Goal: Use online tool/utility: Utilize a website feature to perform a specific function

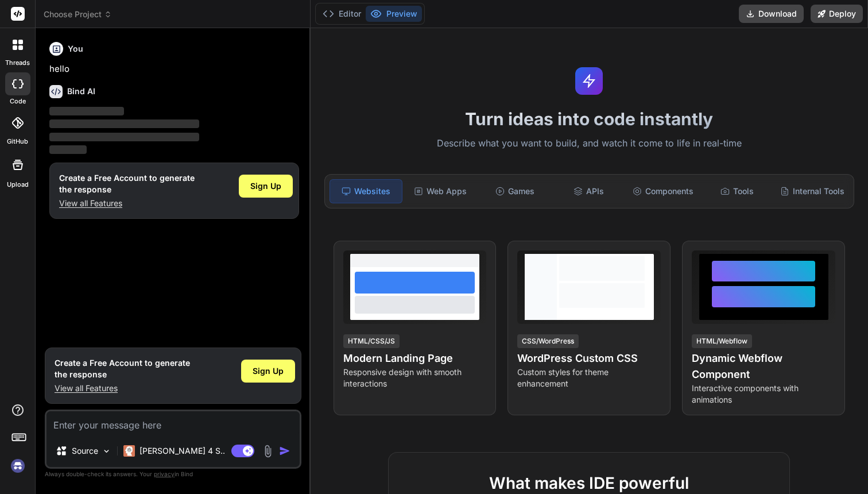
type textarea "x"
click at [19, 466] on img at bounding box center [18, 466] width 20 height 20
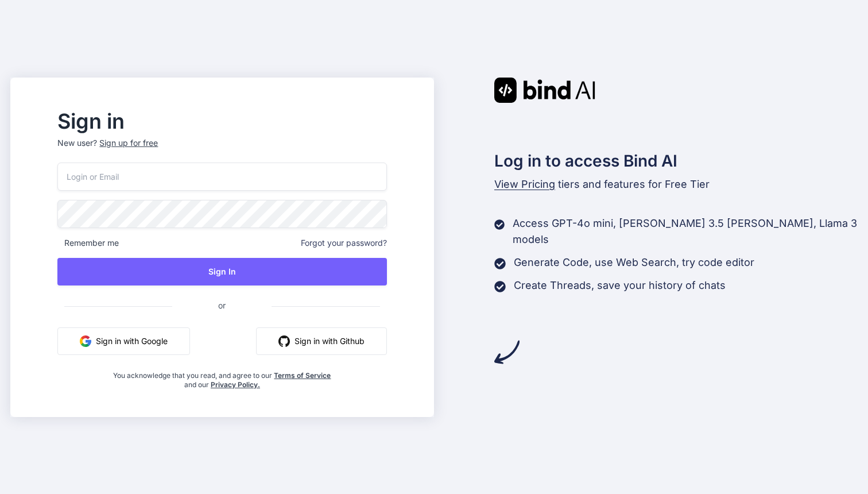
click at [191, 169] on input "email" at bounding box center [221, 177] width 329 height 28
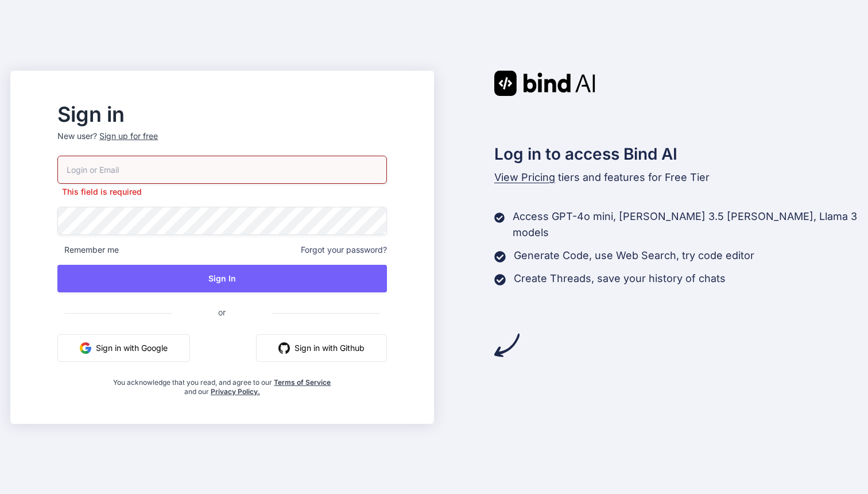
type input "[PERSON_NAME][EMAIL_ADDRESS][DOMAIN_NAME]"
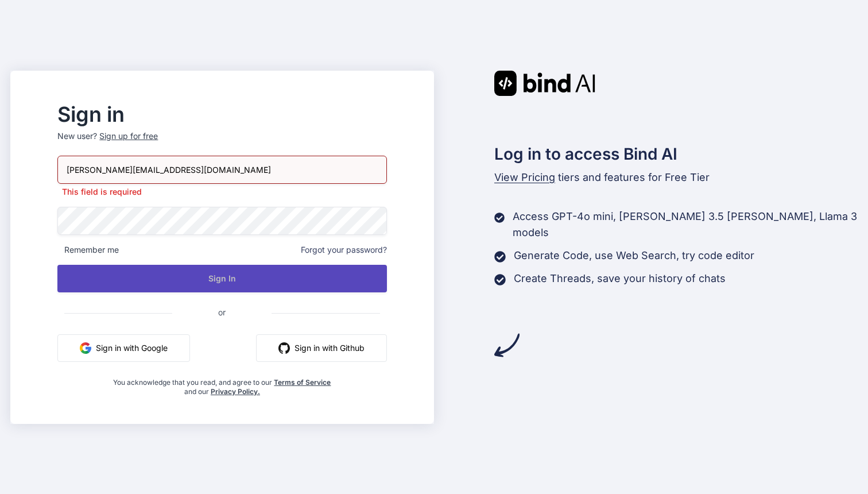
click at [199, 281] on button "Sign In" at bounding box center [221, 279] width 329 height 28
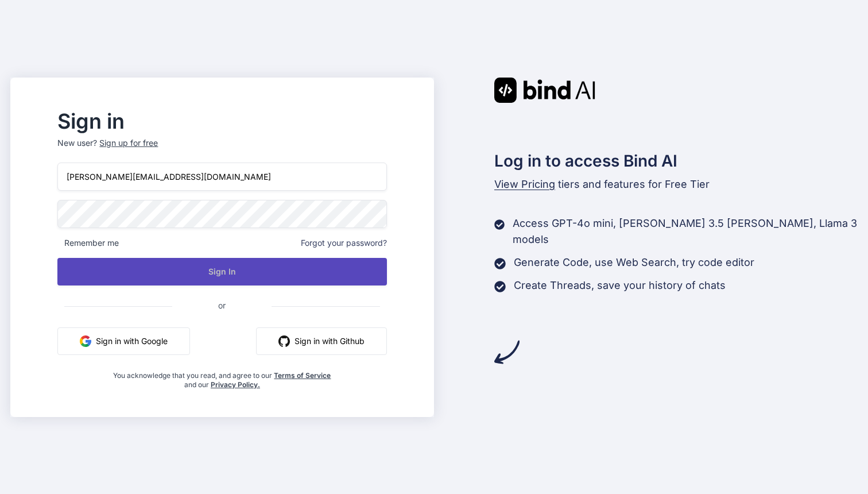
click at [276, 273] on button "Sign In" at bounding box center [221, 272] width 329 height 28
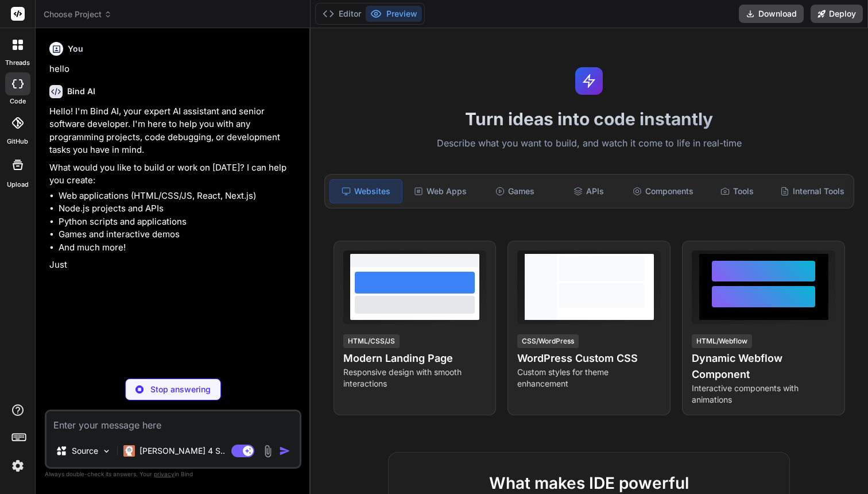
type textarea "x"
type textarea "p"
type textarea "x"
type textarea "pl"
type textarea "x"
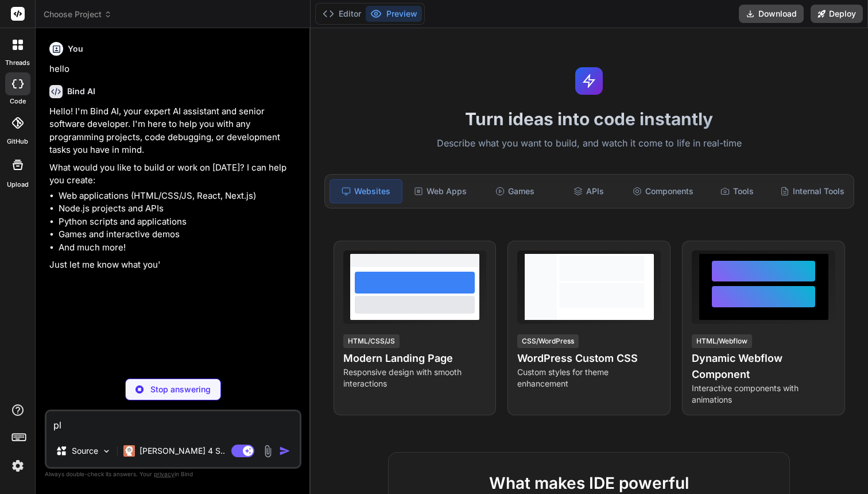
type textarea "ple"
type textarea "x"
type textarea "plea"
type textarea "x"
type textarea "pleas"
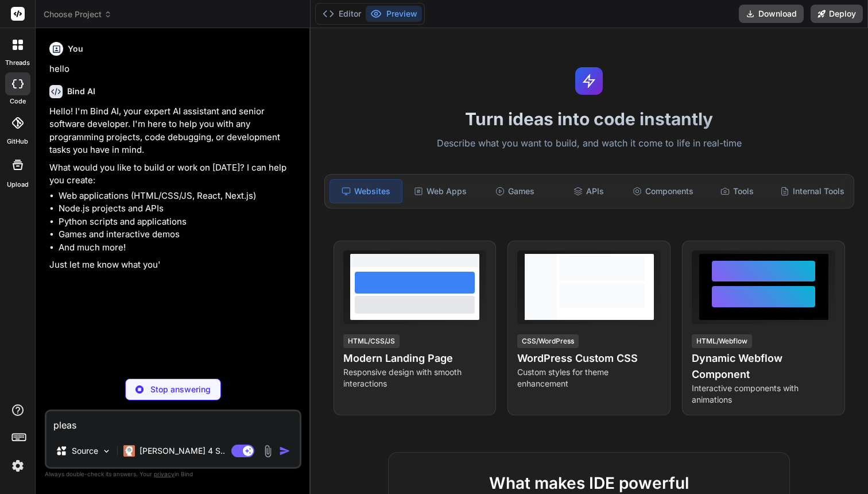
type textarea "x"
type textarea "please"
type textarea "x"
type textarea "please"
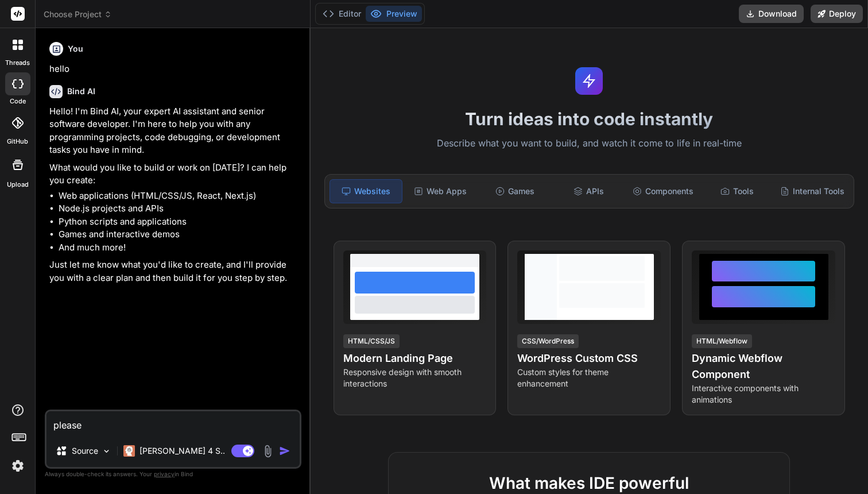
type textarea "x"
type textarea "please w"
type textarea "x"
type textarea "please wr"
type textarea "x"
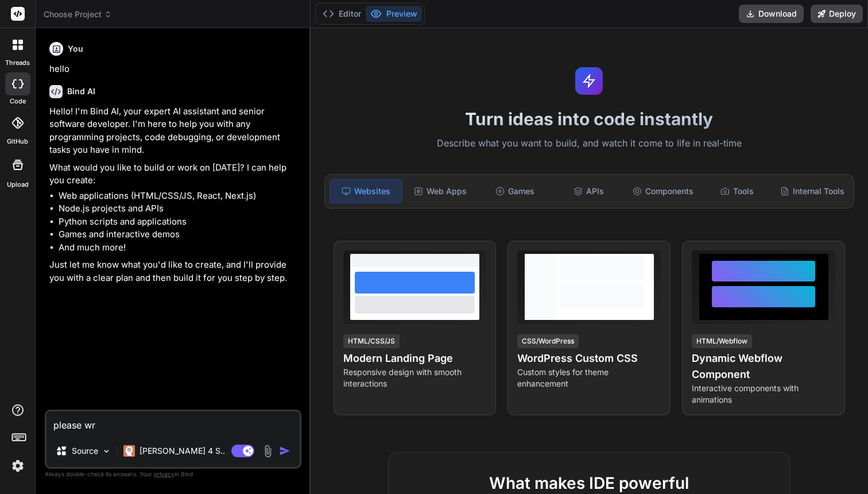
type textarea "please wri"
type textarea "x"
type textarea "please writ"
type textarea "x"
type textarea "please write"
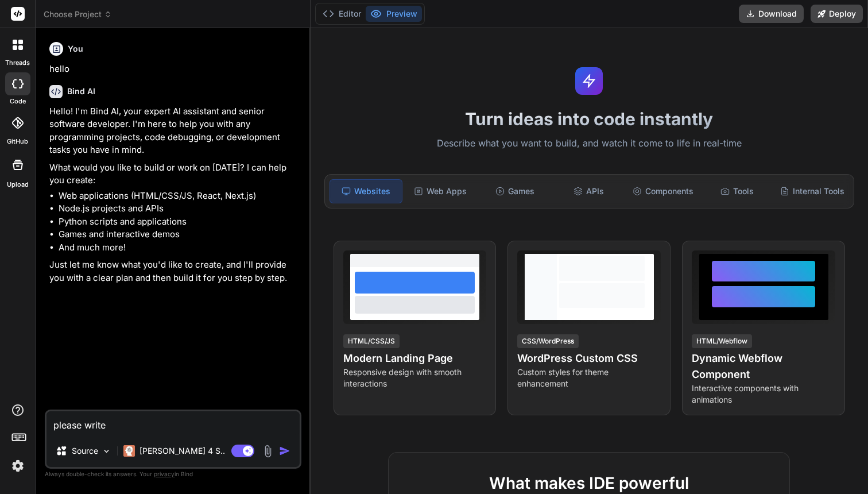
type textarea "x"
type textarea "please write"
type textarea "x"
type textarea "please write m"
type textarea "x"
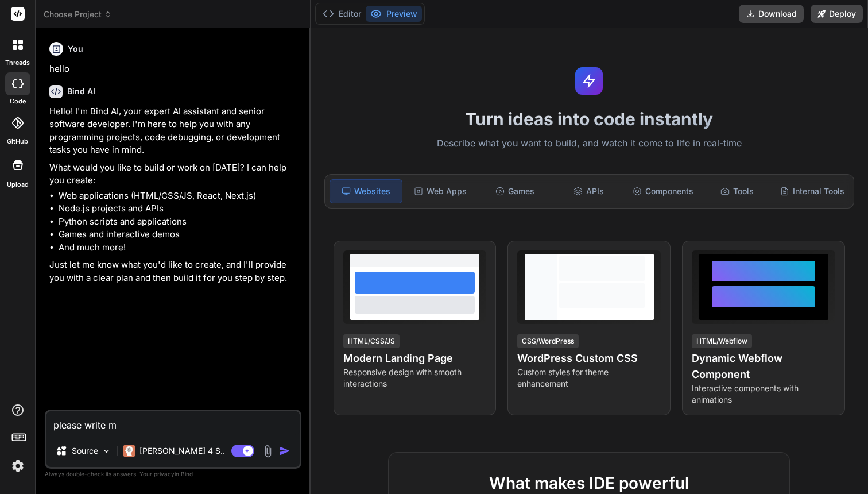
type textarea "please write me"
type textarea "x"
type textarea "please write me"
type textarea "x"
type textarea "please write me h"
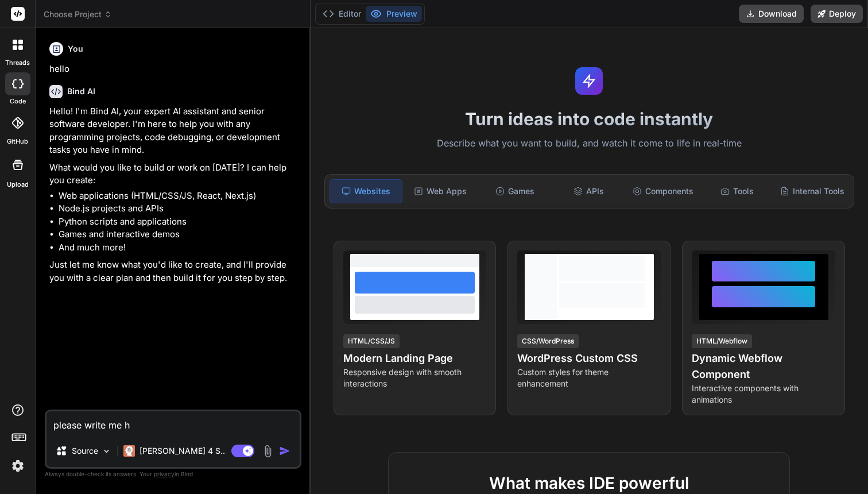
type textarea "x"
type textarea "please write me ht"
type textarea "x"
type textarea "please write me htm"
type textarea "x"
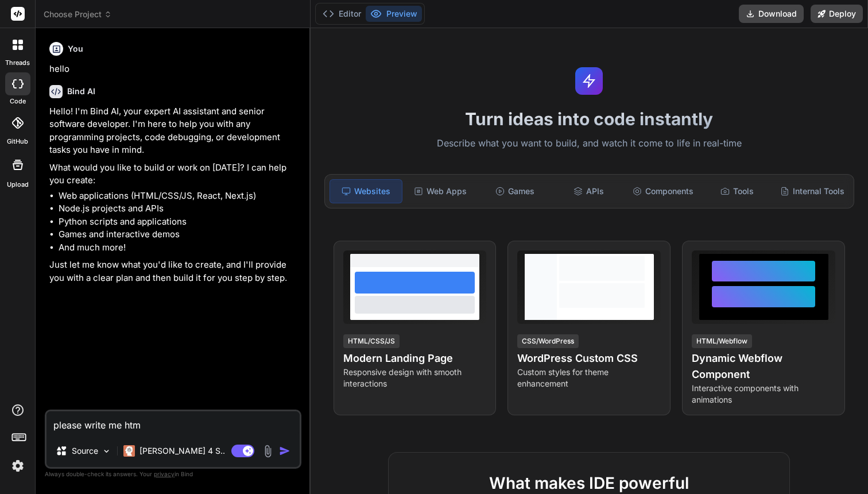
type textarea "please write me html"
type textarea "x"
type textarea "please write me html"
type textarea "x"
type textarea "please write me html c"
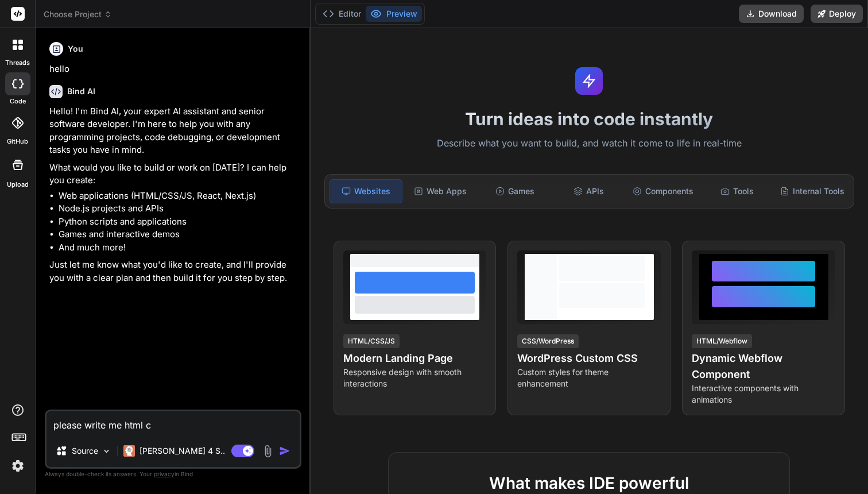
type textarea "x"
type textarea "please write me html co"
type textarea "x"
type textarea "please write me html col"
type textarea "x"
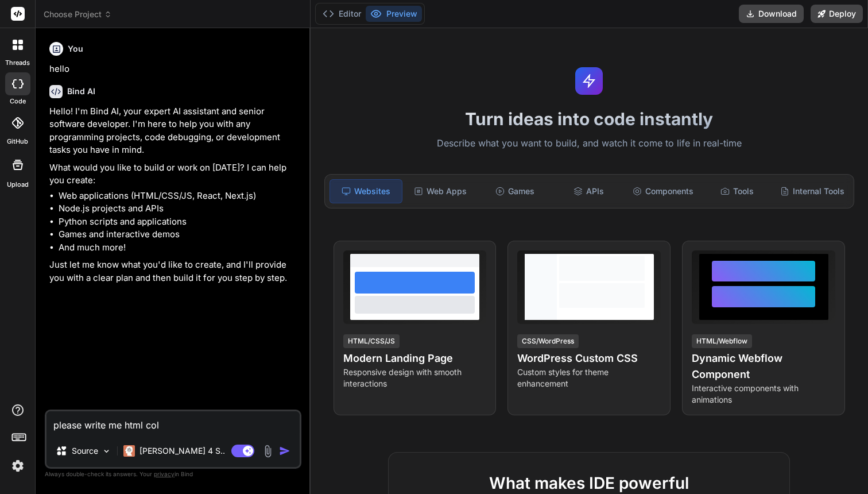
type textarea "please write me html colu"
type textarea "x"
type textarea "please write me html colum"
type textarea "x"
type textarea "please write me html column"
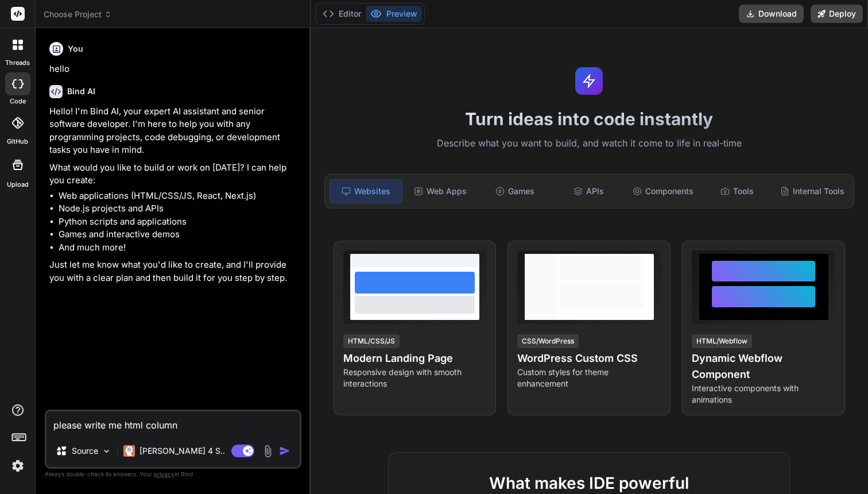
type textarea "x"
type textarea "please write me html column"
type textarea "x"
type textarea "please write me html column c"
type textarea "x"
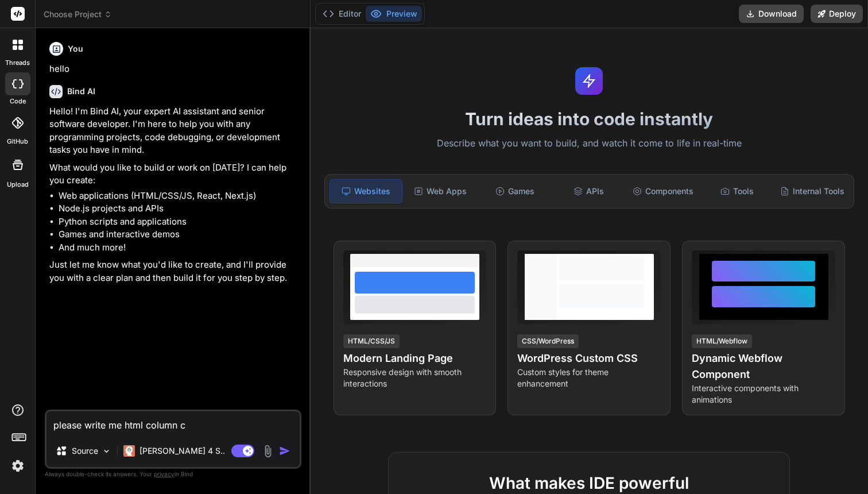
type textarea "please write me html column co"
type textarea "x"
type textarea "please write me html column cod"
type textarea "x"
type textarea "please write me html column code"
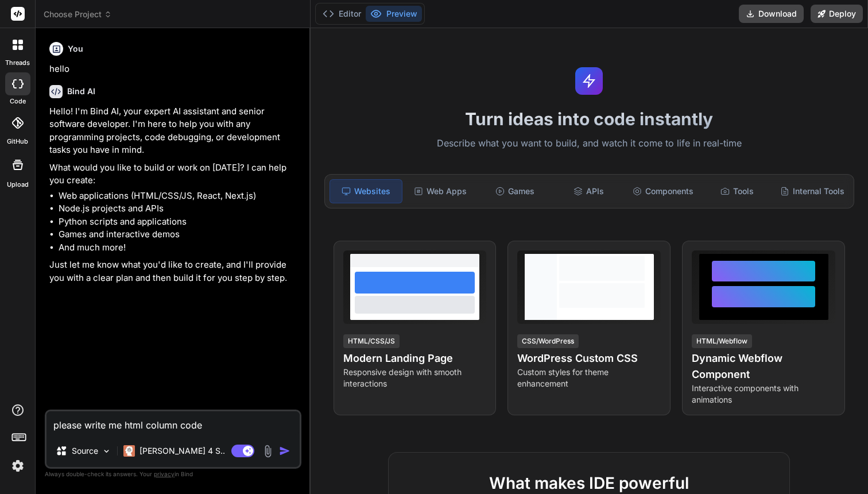
type textarea "x"
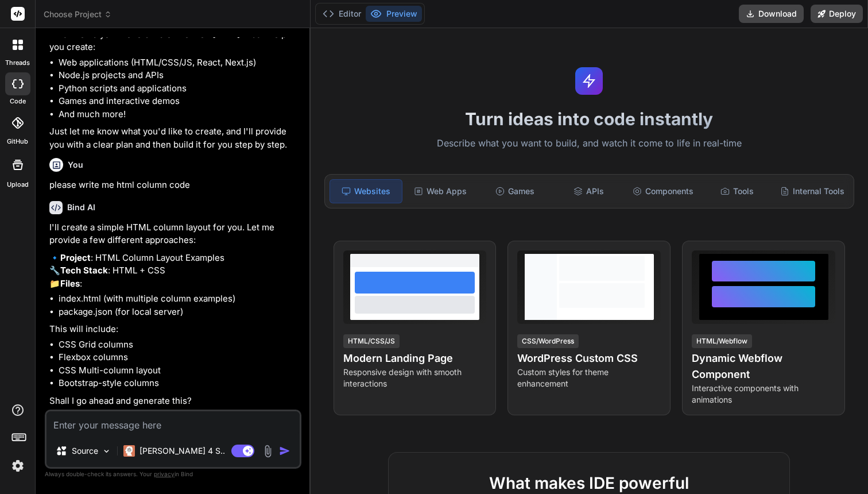
scroll to position [181, 0]
type textarea "x"
type textarea "y"
type textarea "x"
type textarea "ye"
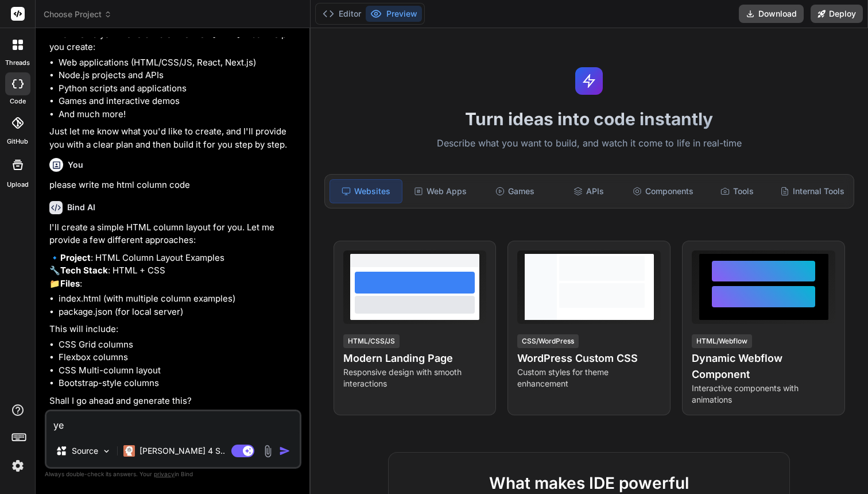
type textarea "x"
type textarea "yes"
type textarea "x"
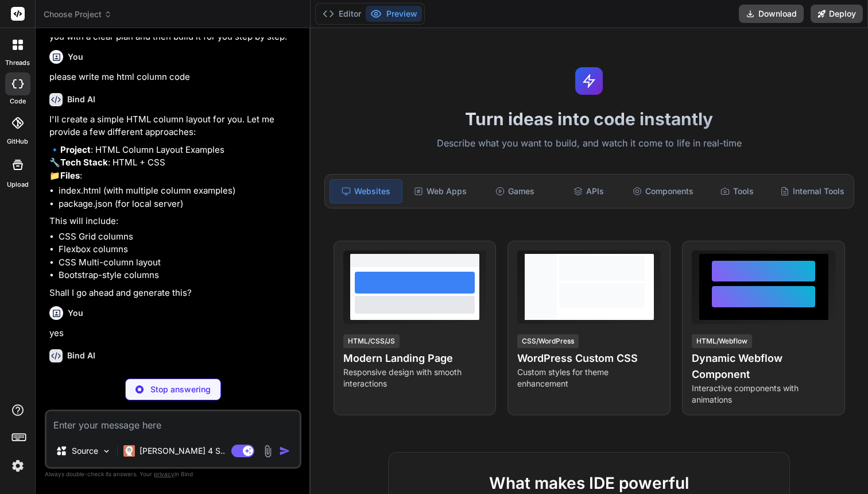
scroll to position [299, 0]
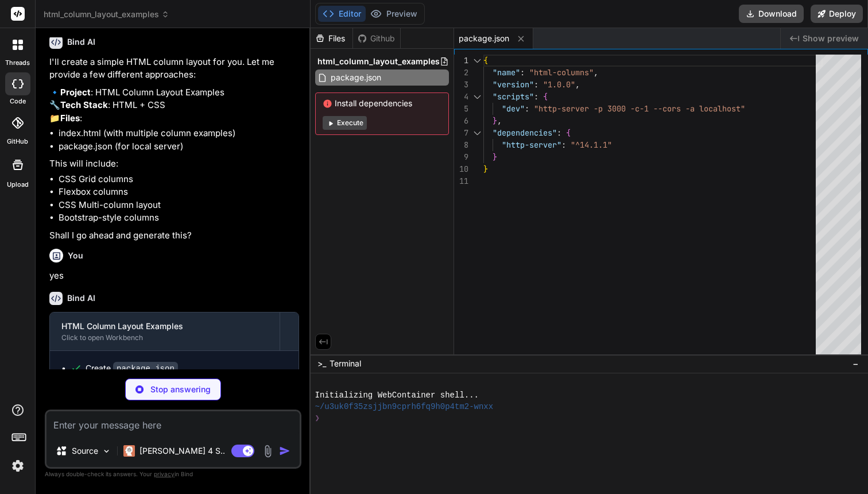
type textarea "x"
type textarea "<div class="column-content">3/12 (25%)</div> </div> </div> </div> </div> </body…"
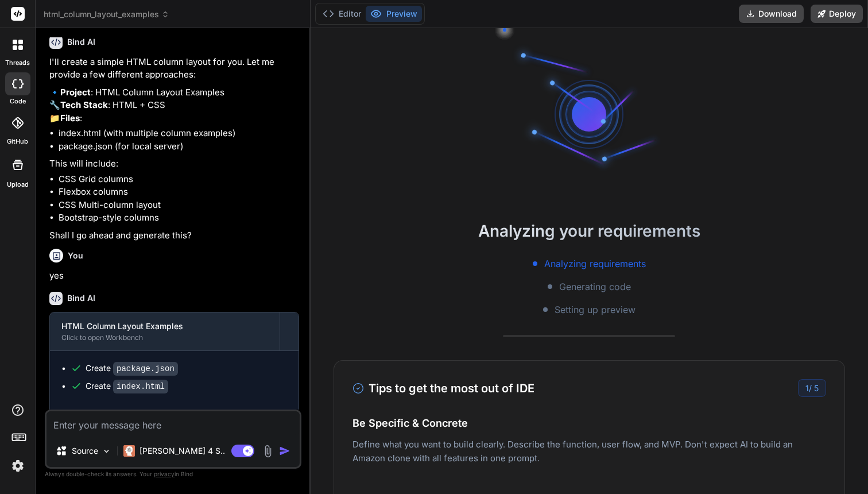
type textarea "x"
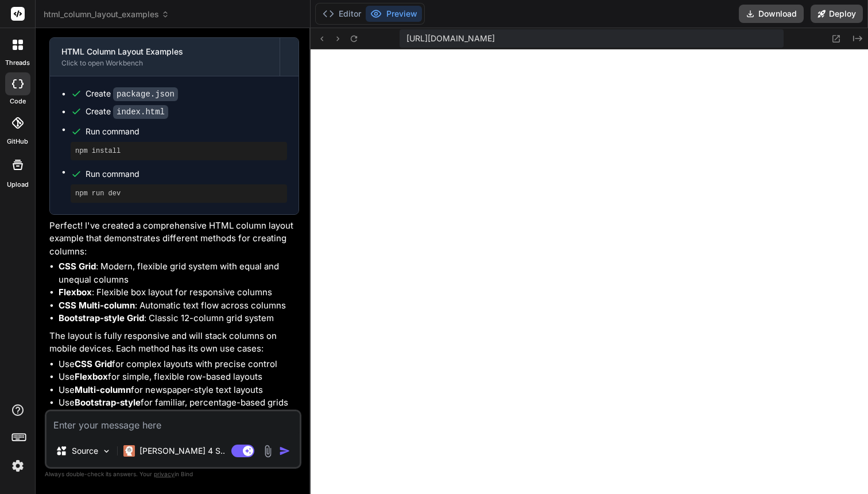
scroll to position [644, 0]
